Goal: Information Seeking & Learning: Check status

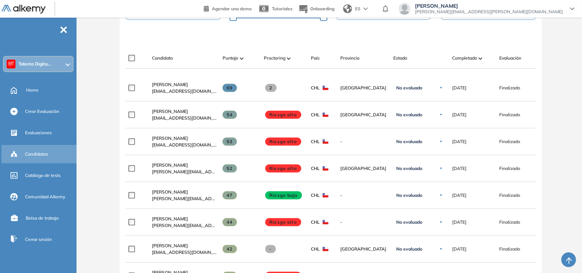
scroll to position [0, 84]
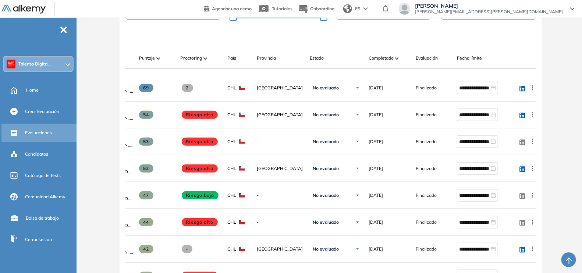
click at [36, 132] on span "Evaluaciones" at bounding box center [38, 132] width 27 height 7
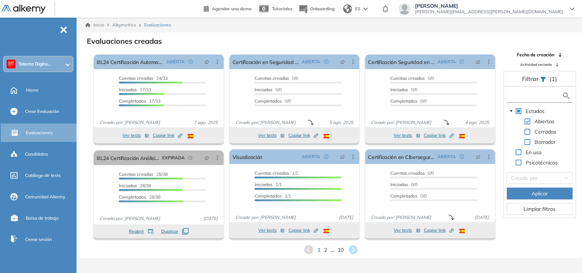
click at [515, 94] on input "text" at bounding box center [535, 96] width 54 height 8
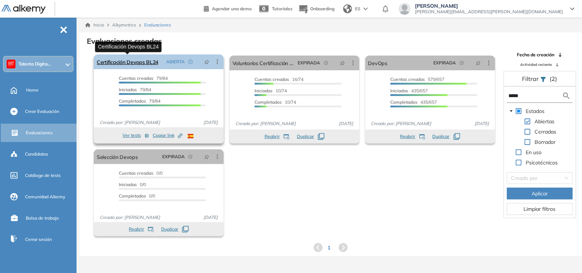
type input "*****"
click at [139, 60] on link "Certificación Devops BL24" at bounding box center [127, 61] width 61 height 15
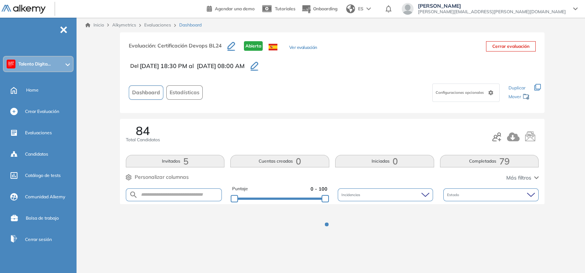
click at [185, 89] on span "Estadísticas" at bounding box center [185, 93] width 30 height 8
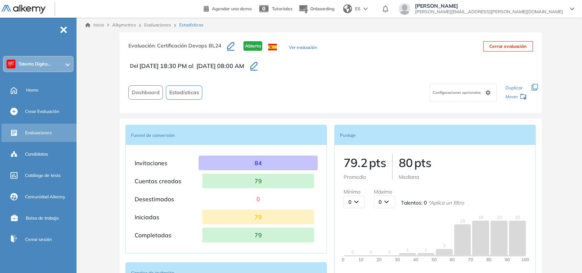
click at [31, 131] on span "Evaluaciones" at bounding box center [38, 132] width 27 height 7
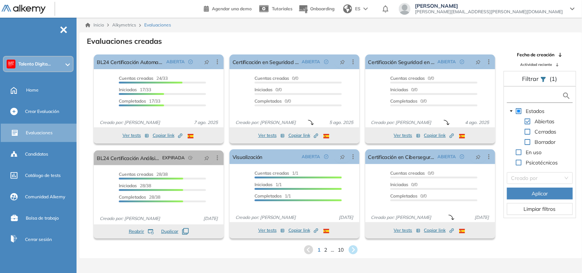
click at [526, 97] on input "text" at bounding box center [535, 96] width 54 height 8
type input "*****"
click at [527, 130] on span at bounding box center [528, 132] width 6 height 6
click at [550, 196] on button "Aplicar" at bounding box center [540, 194] width 66 height 12
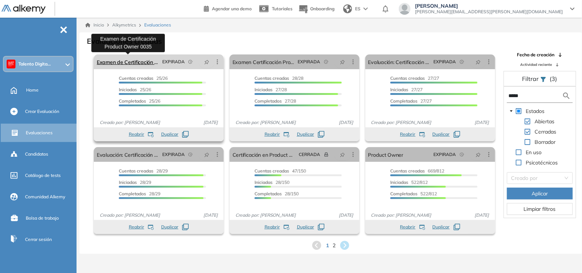
click at [142, 63] on link "Examen de Certificación Product Owner 0035" at bounding box center [128, 61] width 63 height 15
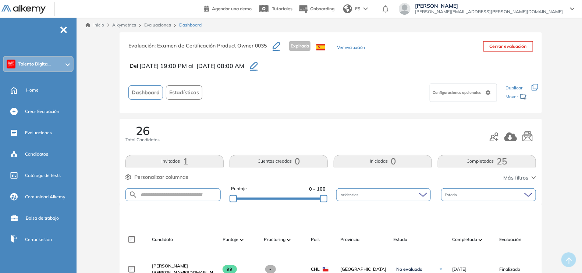
click at [184, 189] on form at bounding box center [172, 194] width 95 height 13
click at [171, 194] on input "text" at bounding box center [179, 195] width 83 height 6
paste input "**********"
type input "**********"
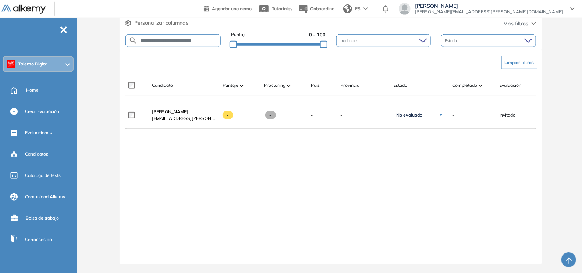
scroll to position [0, 84]
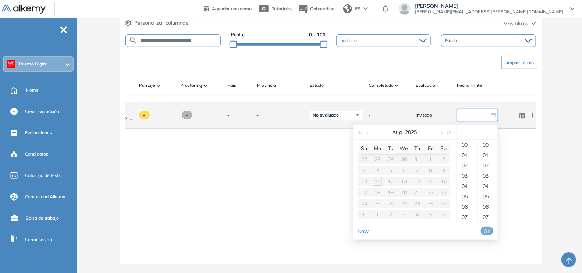
click at [475, 112] on input at bounding box center [474, 115] width 30 height 8
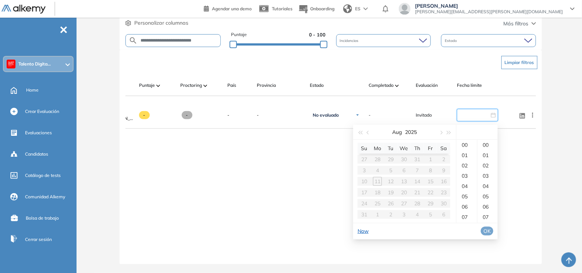
click at [360, 228] on link "Now" at bounding box center [363, 231] width 11 height 7
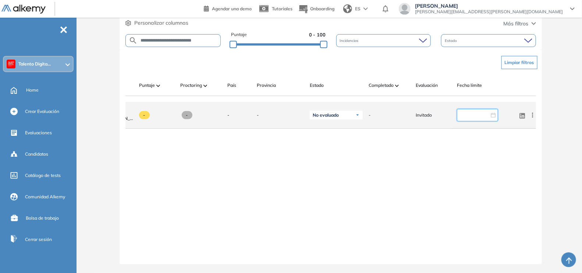
click at [486, 111] on input at bounding box center [474, 115] width 30 height 8
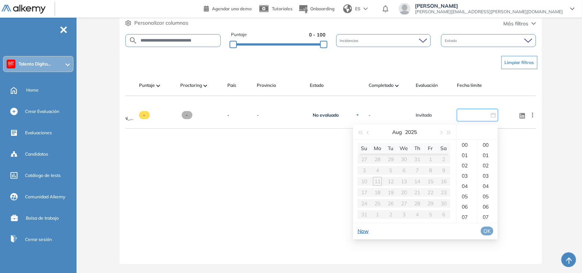
click at [363, 228] on link "Now" at bounding box center [363, 231] width 11 height 7
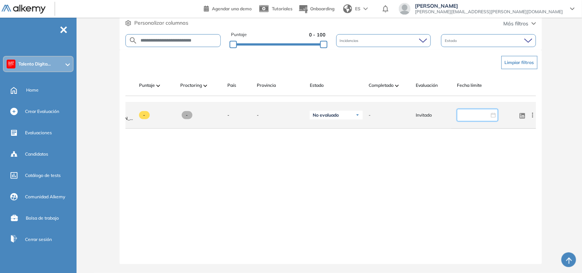
click at [483, 111] on input at bounding box center [474, 115] width 30 height 8
